Goal: Task Accomplishment & Management: Use online tool/utility

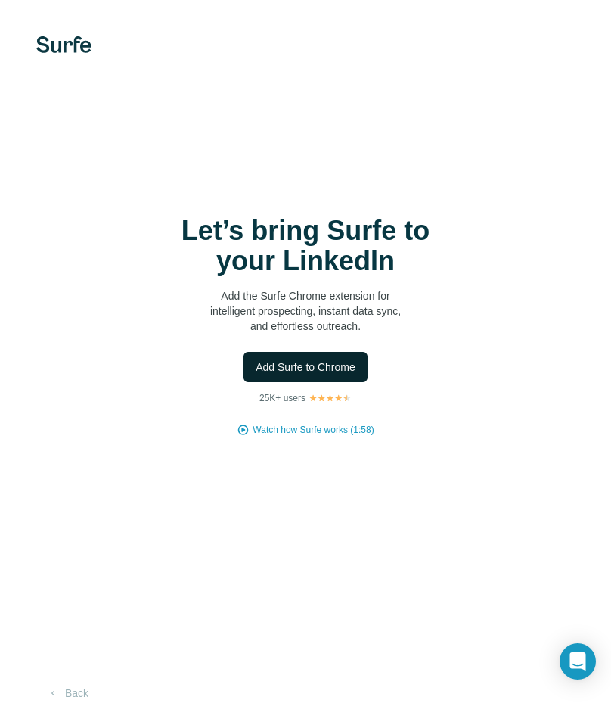
click at [351, 371] on span "Add Surfe to Chrome" at bounding box center [306, 366] width 100 height 15
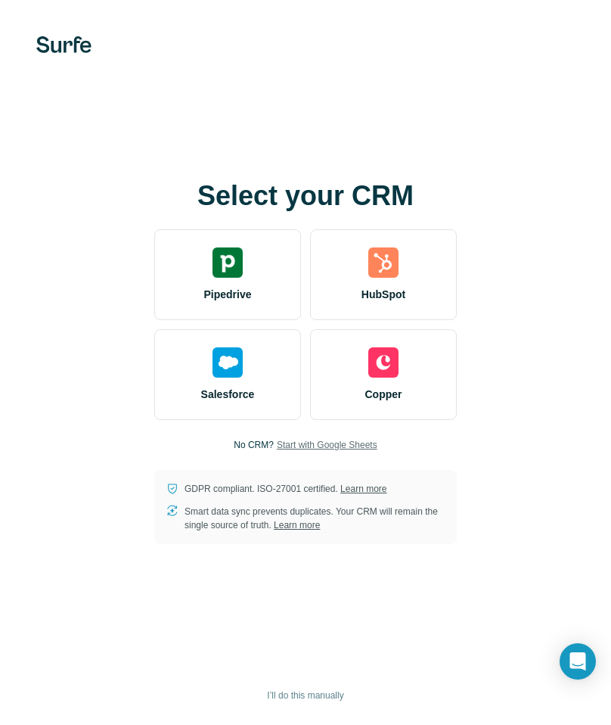
click at [349, 448] on span "Start with Google Sheets" at bounding box center [327, 445] width 101 height 14
